Goal: Information Seeking & Learning: Learn about a topic

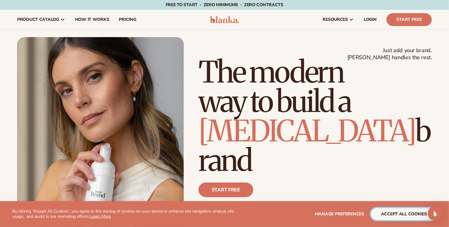
click at [414, 216] on button "accept all cookies" at bounding box center [405, 214] width 66 height 12
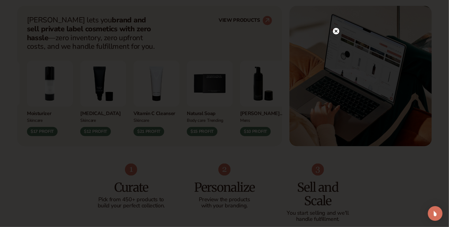
scroll to position [249, 0]
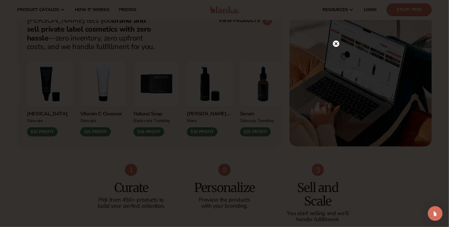
click at [336, 41] on circle at bounding box center [336, 43] width 6 height 6
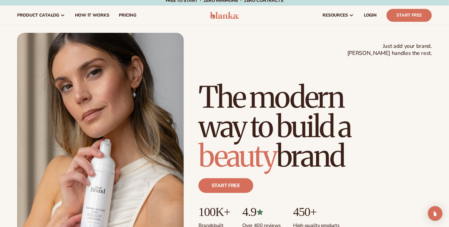
scroll to position [0, 0]
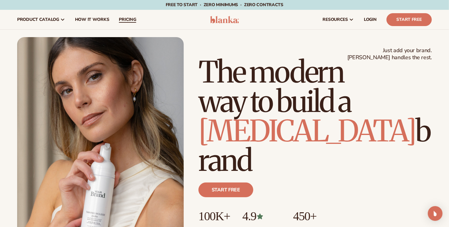
click at [120, 21] on span "pricing" at bounding box center [127, 19] width 17 height 5
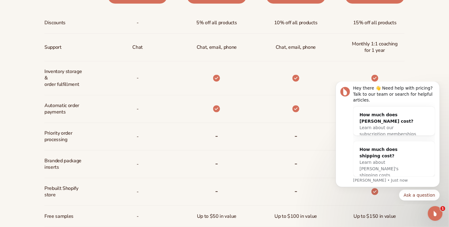
scroll to position [326, 0]
click at [438, 84] on icon "Dismiss notification" at bounding box center [438, 83] width 2 height 2
